Goal: Navigation & Orientation: Find specific page/section

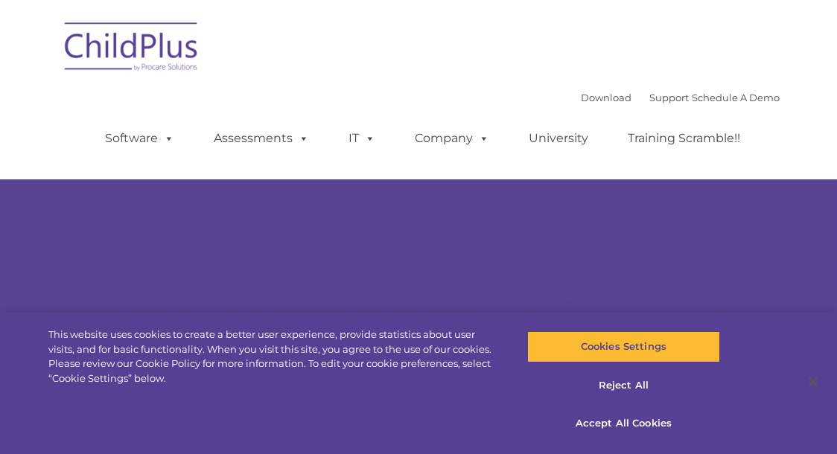
select select "MEDIUM"
click at [161, 53] on img at bounding box center [131, 49] width 149 height 74
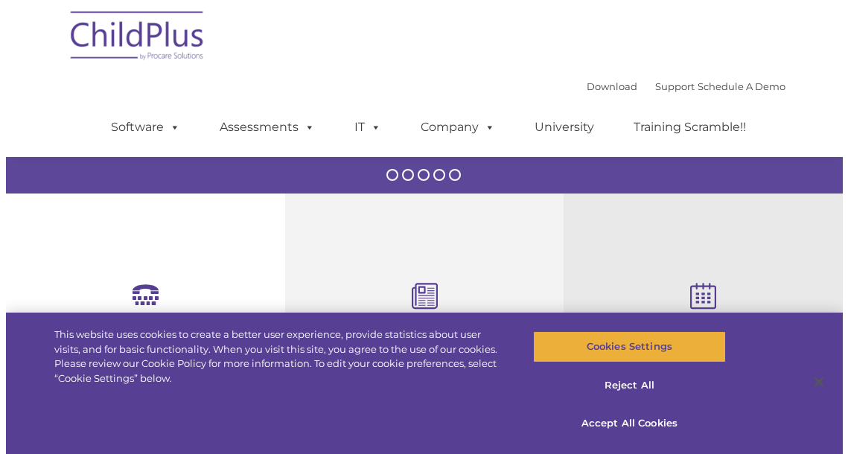
scroll to position [396, 0]
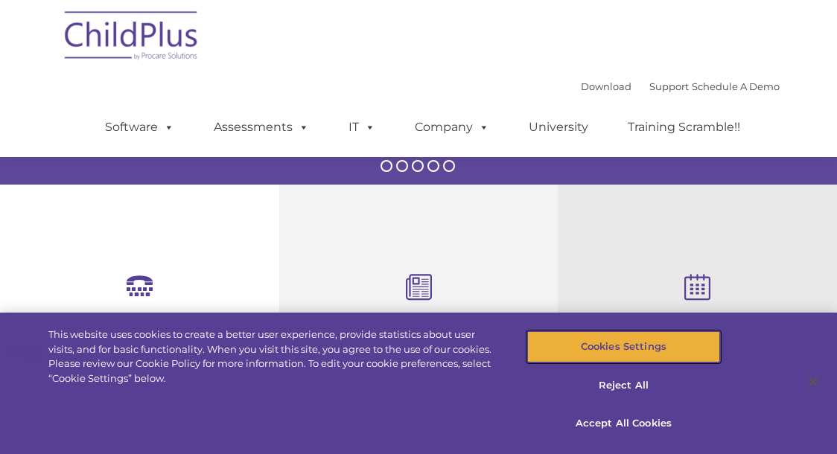
click at [624, 342] on button "Cookies Settings" at bounding box center [623, 346] width 193 height 31
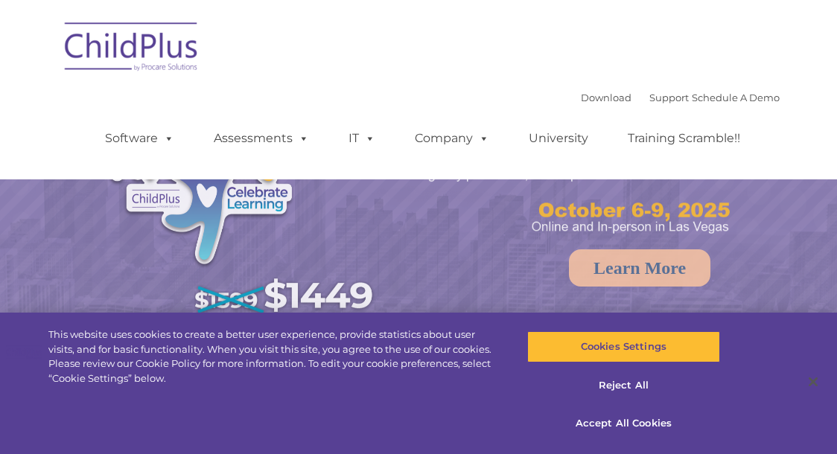
select select "MEDIUM"
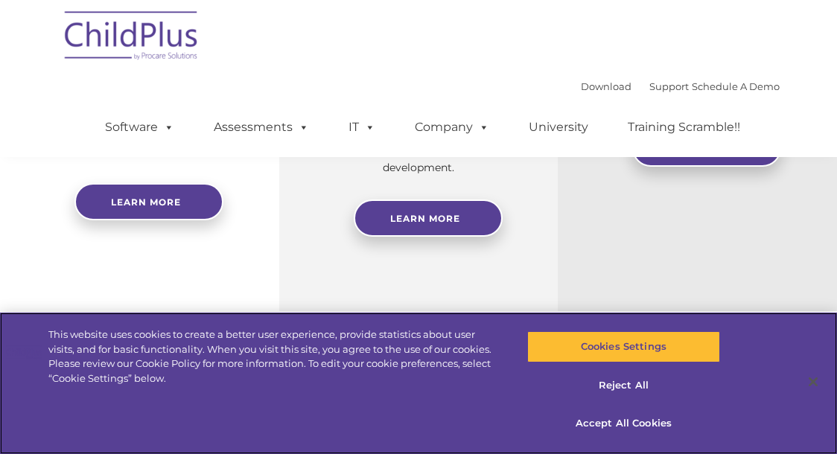
scroll to position [814, 0]
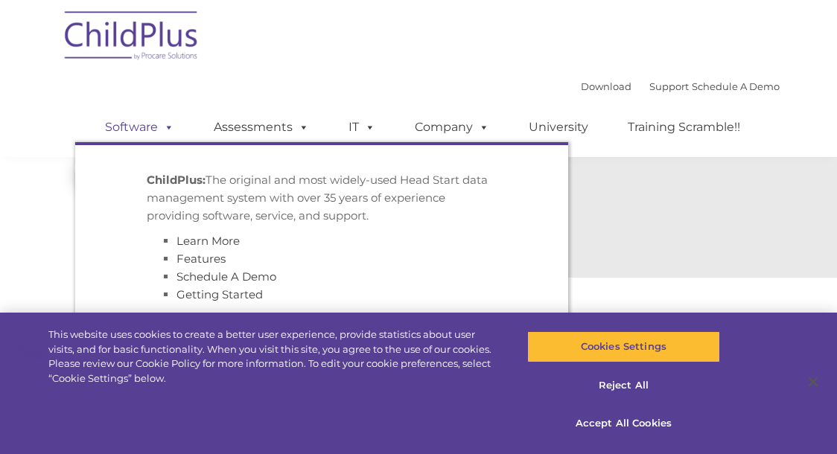
click at [137, 128] on link "Software" at bounding box center [139, 127] width 99 height 30
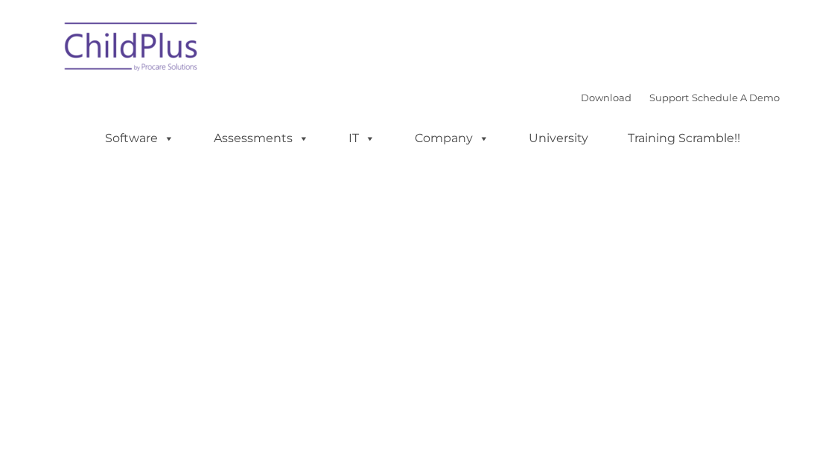
type input ""
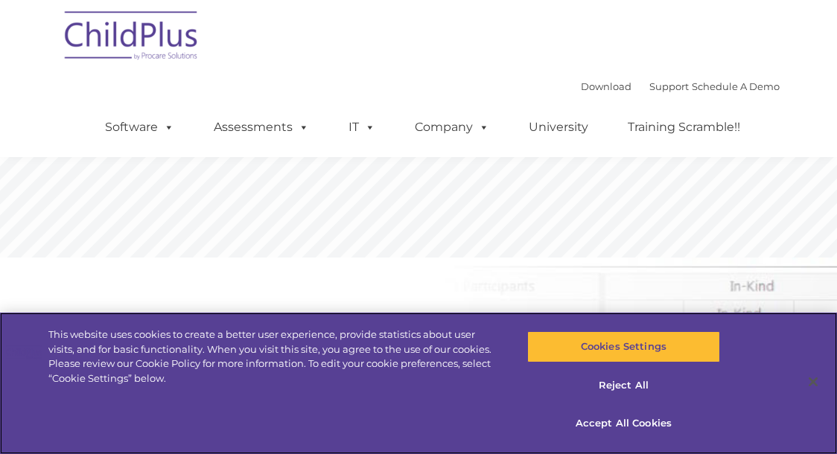
scroll to position [408, 0]
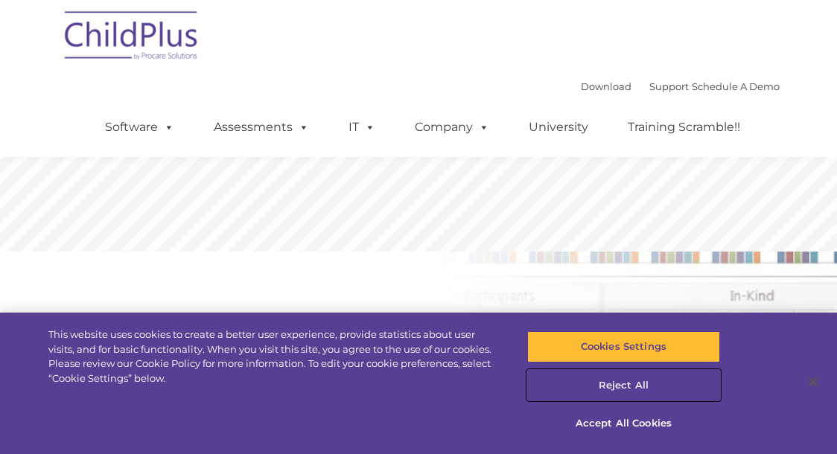
click at [622, 377] on button "Reject All" at bounding box center [623, 385] width 193 height 31
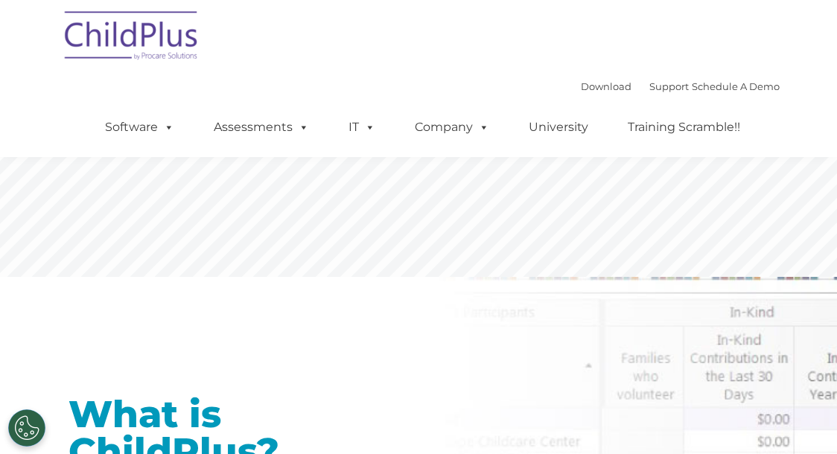
scroll to position [382, 0]
